Goal: Task Accomplishment & Management: Use online tool/utility

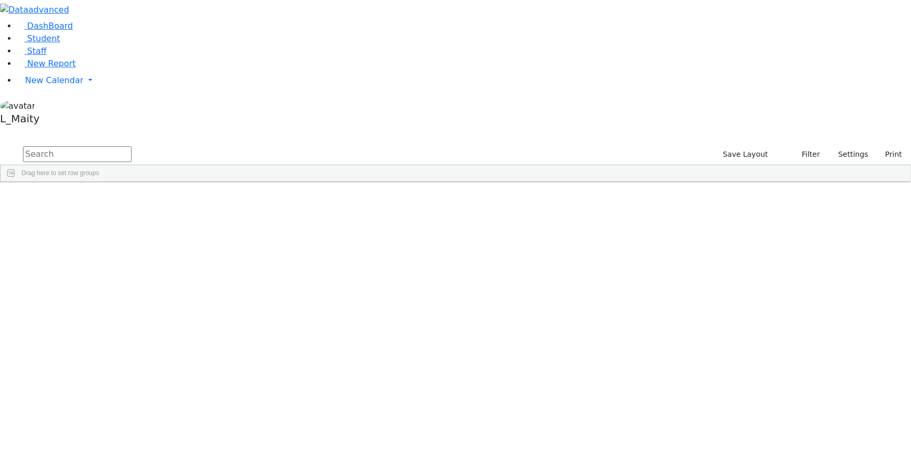
scroll to position [1993, 0]
click at [49, 85] on span "New Calendar" at bounding box center [54, 80] width 58 height 10
click at [60, 106] on span "Calendar" at bounding box center [41, 101] width 38 height 10
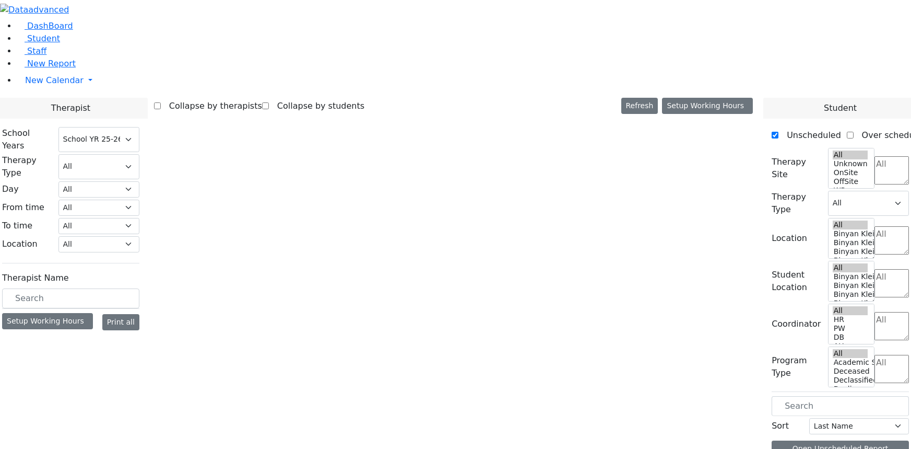
select select "212"
select select "1"
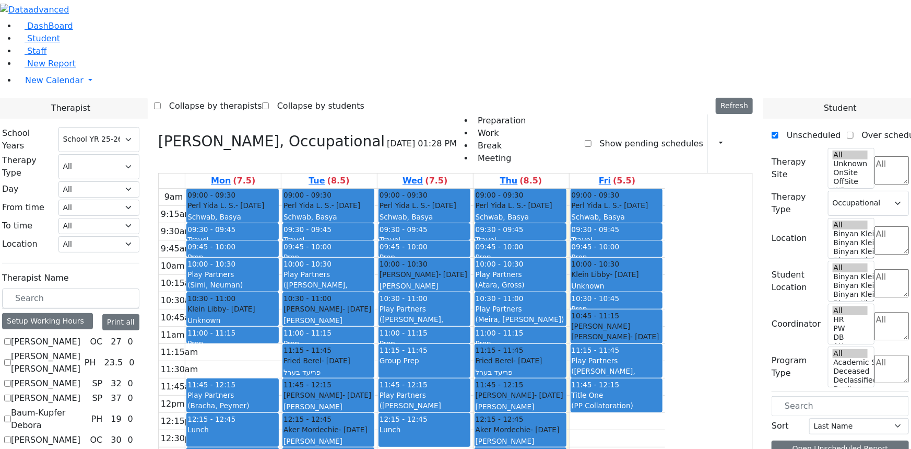
scroll to position [664, 0]
checkbox input "false"
select select
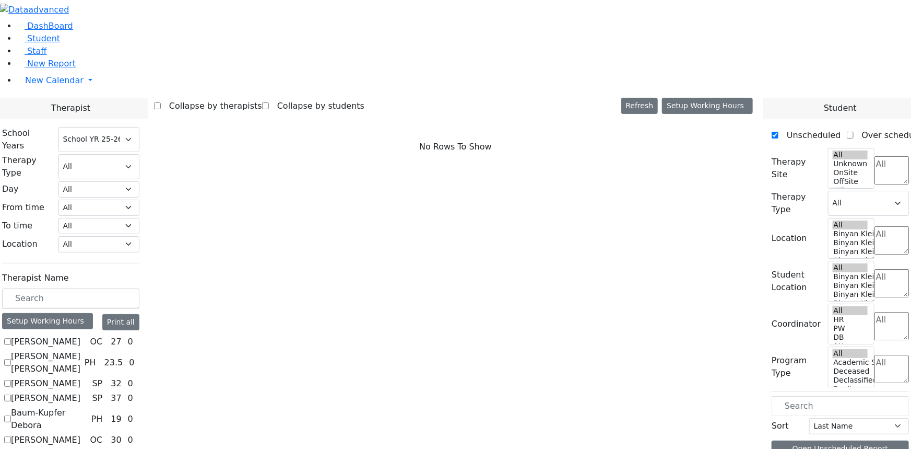
scroll to position [807, 0]
drag, startPoint x: 126, startPoint y: 304, endPoint x: 136, endPoint y: 304, distance: 9.9
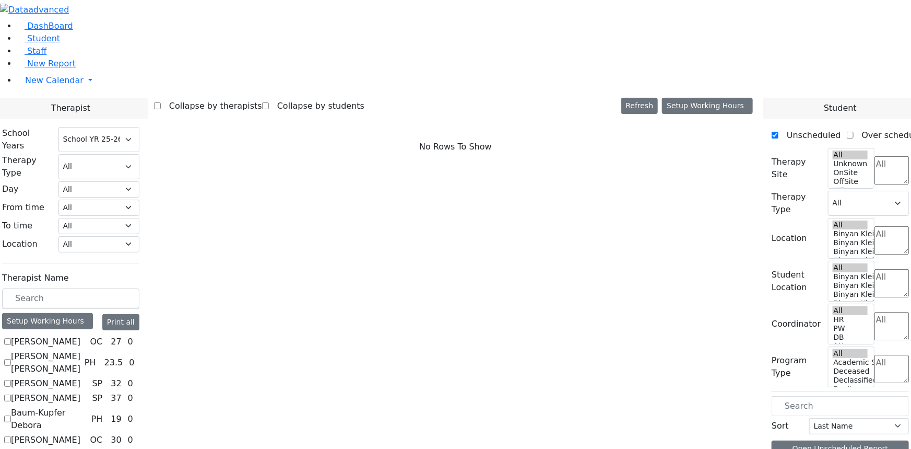
checkbox input "true"
select select "3"
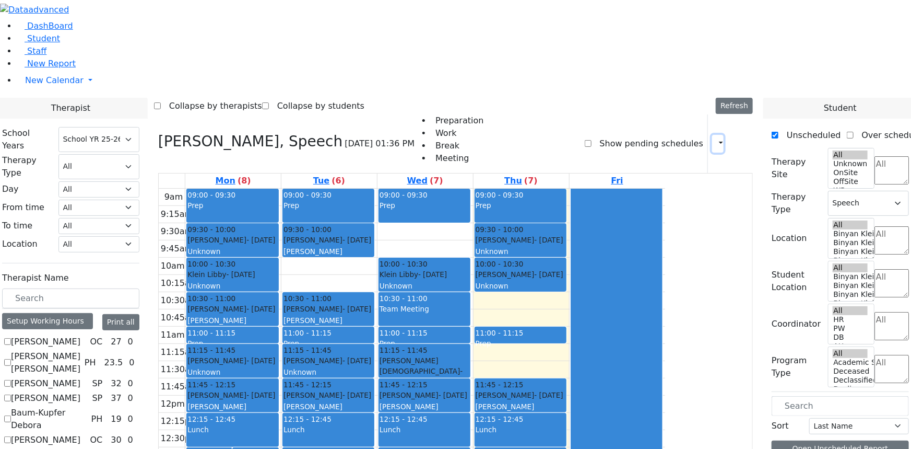
click at [715, 138] on icon "button" at bounding box center [715, 143] width 0 height 10
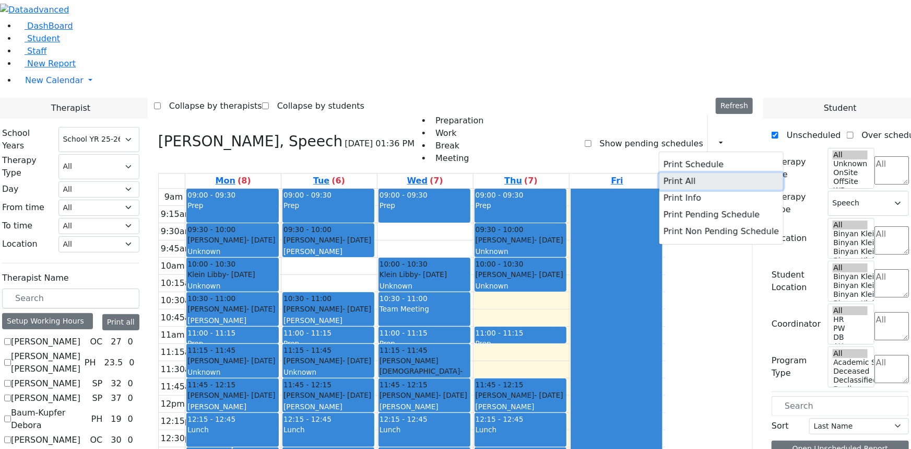
click at [681, 173] on button "Print All" at bounding box center [721, 181] width 124 height 17
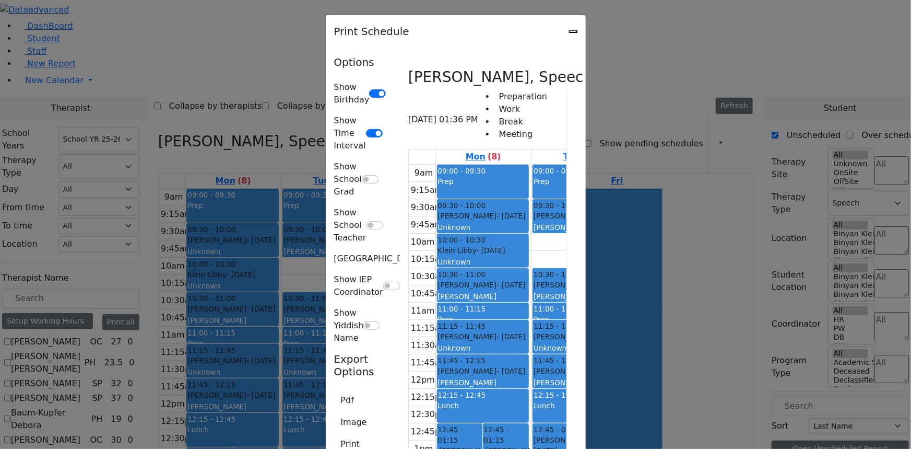
type input "[EMAIL_ADDRESS][DOMAIN_NAME]"
type textarea "This is schedule for [PERSON_NAME]"
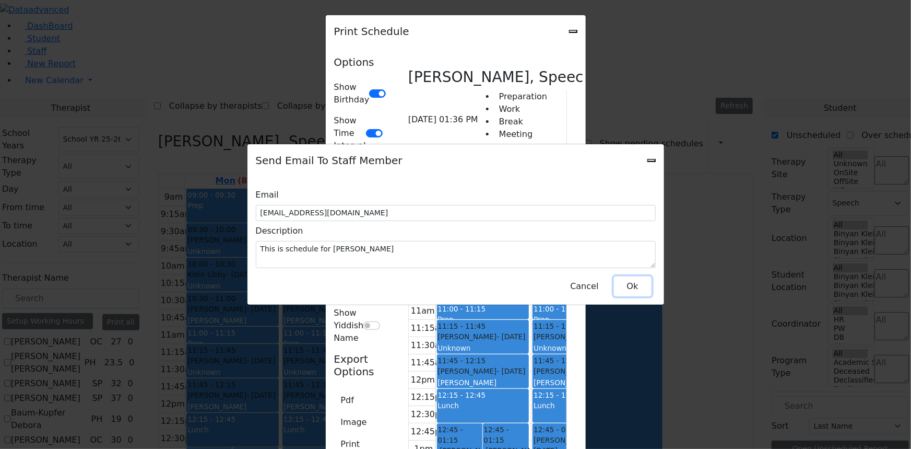
click at [634, 281] on button "Ok" at bounding box center [633, 286] width 38 height 20
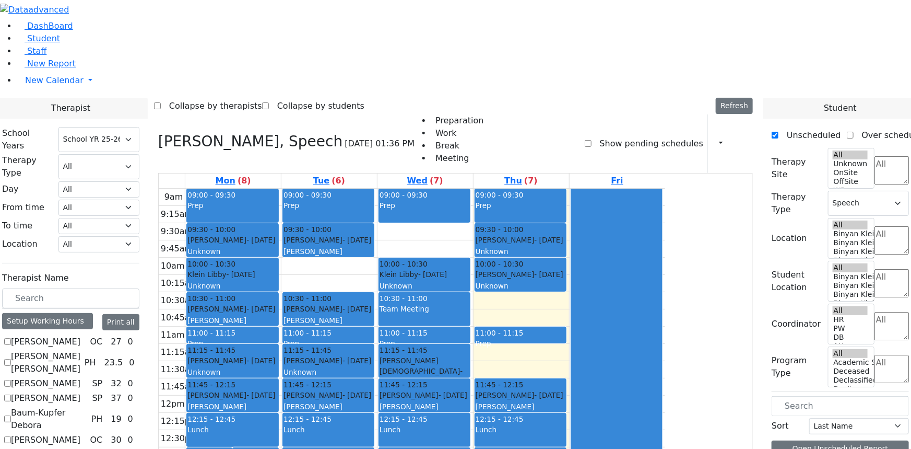
checkbox input "false"
select select
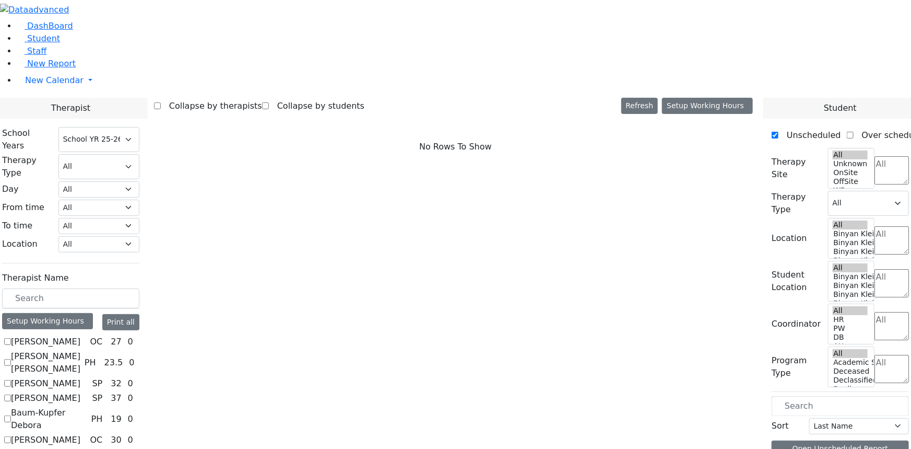
scroll to position [95, 0]
checkbox input "true"
select select "3"
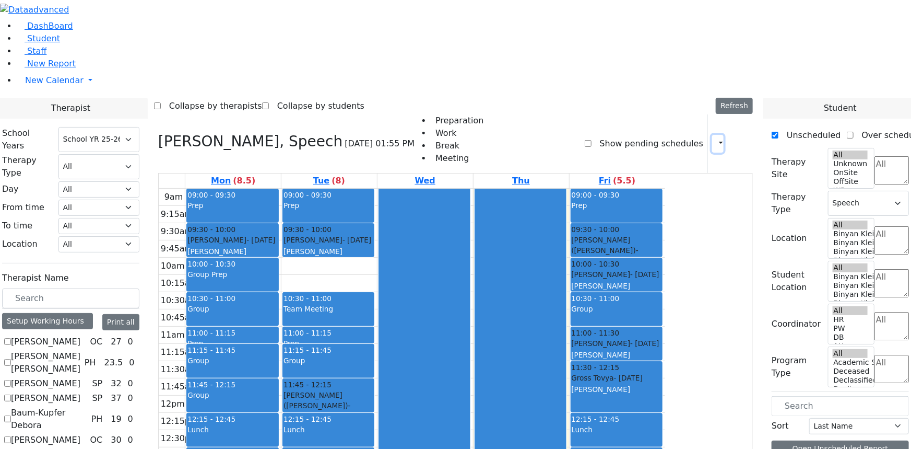
click at [715, 138] on icon "button" at bounding box center [715, 143] width 0 height 10
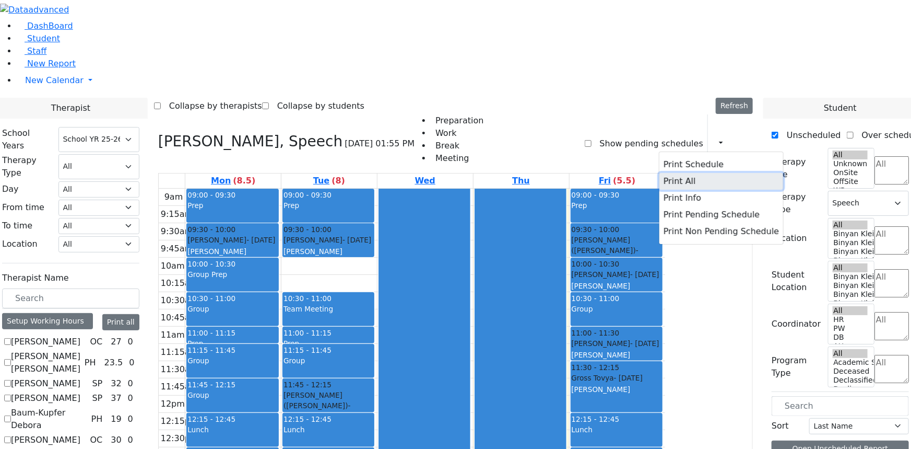
click at [666, 173] on button "Print All" at bounding box center [721, 181] width 124 height 17
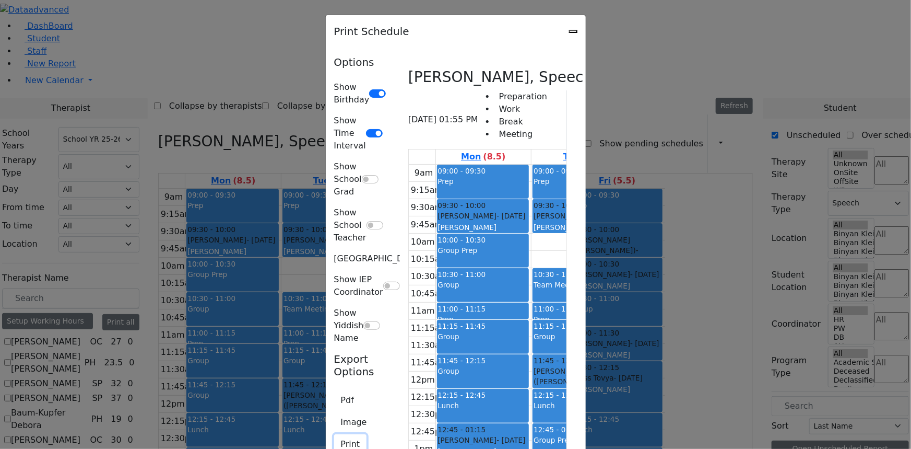
click at [334, 434] on button "Print" at bounding box center [350, 444] width 33 height 20
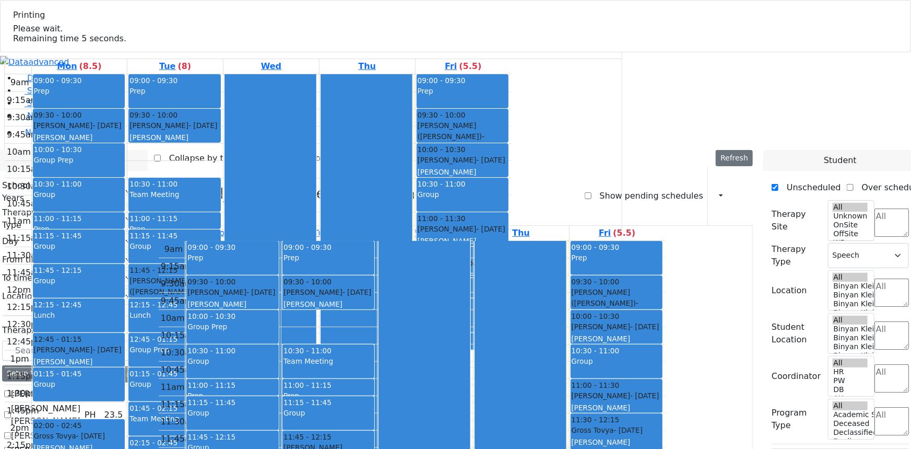
select select "212"
select select "3"
